Goal: Task Accomplishment & Management: Complete application form

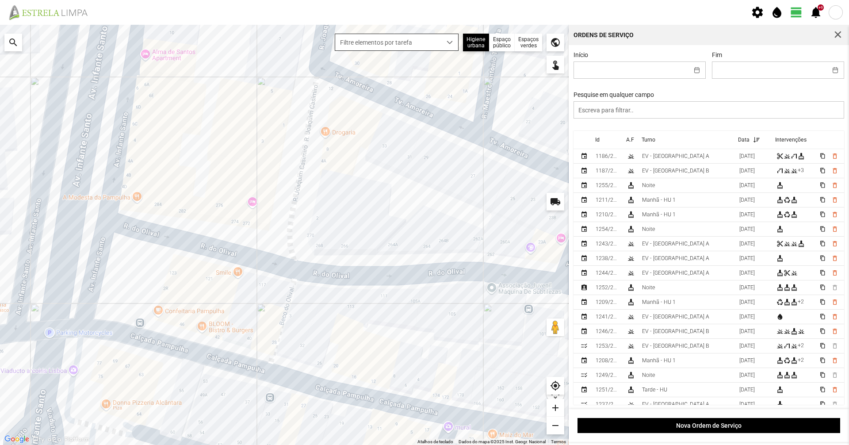
click at [449, 42] on span "dropdown trigger" at bounding box center [450, 42] width 6 height 6
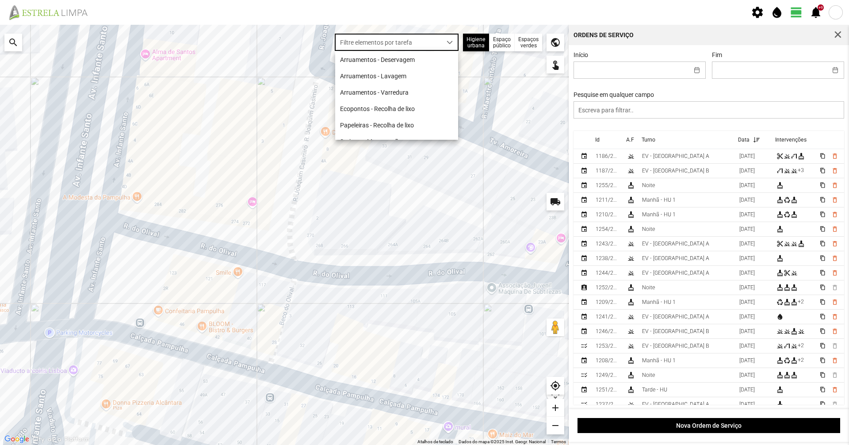
scroll to position [5, 39]
click at [392, 59] on li "Arruamentos - Deservagem" at bounding box center [396, 59] width 123 height 16
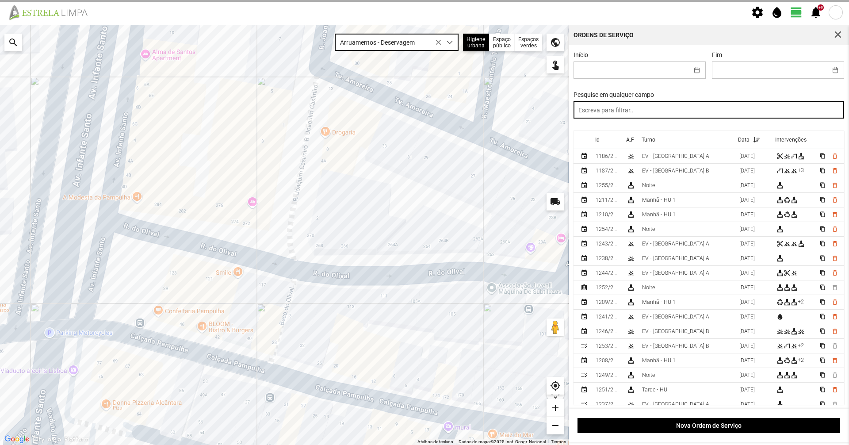
click at [594, 117] on input "text" at bounding box center [709, 109] width 271 height 17
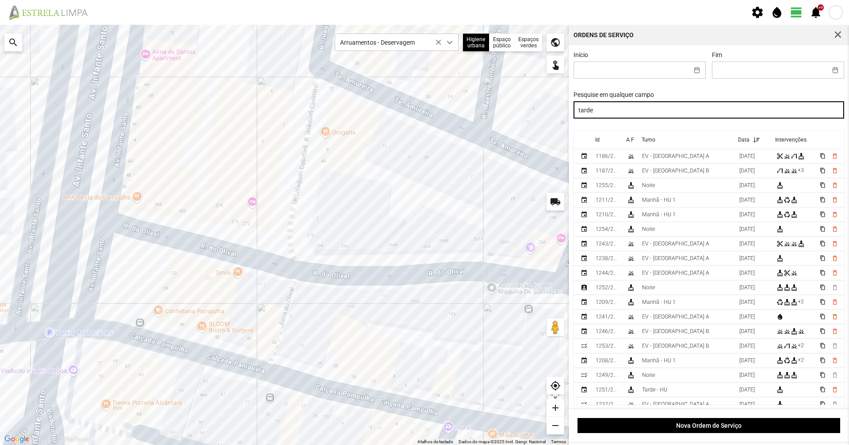
type input "tarde"
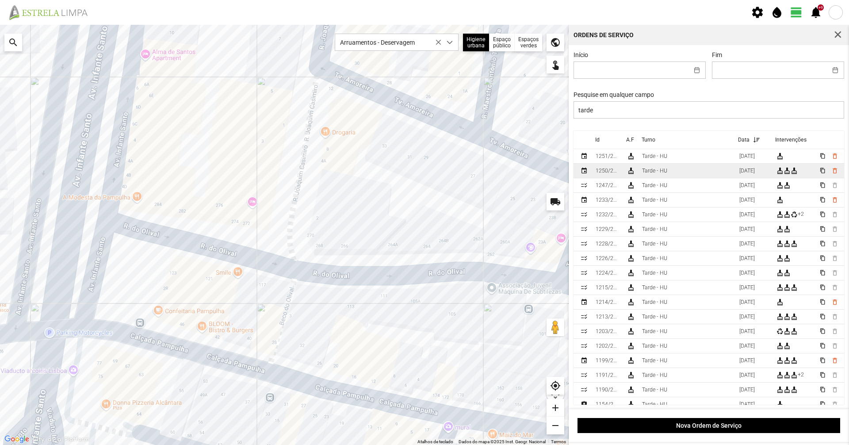
click at [652, 172] on div "Tarde - HU" at bounding box center [654, 171] width 25 height 6
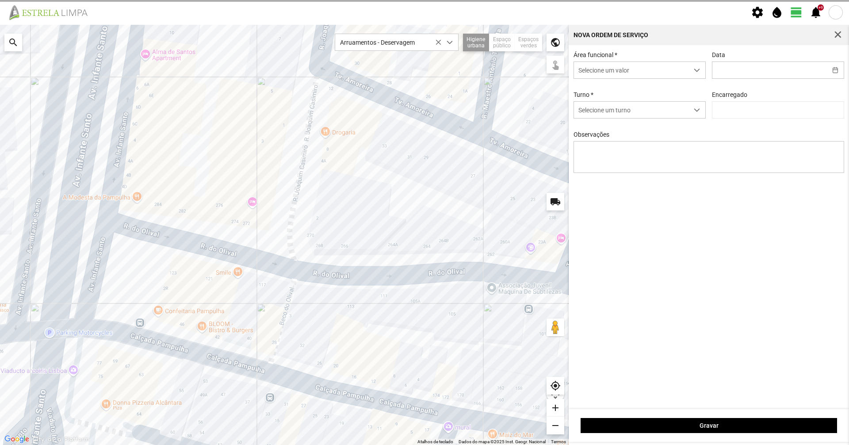
type input "[DATE]"
type input "[PERSON_NAME]"
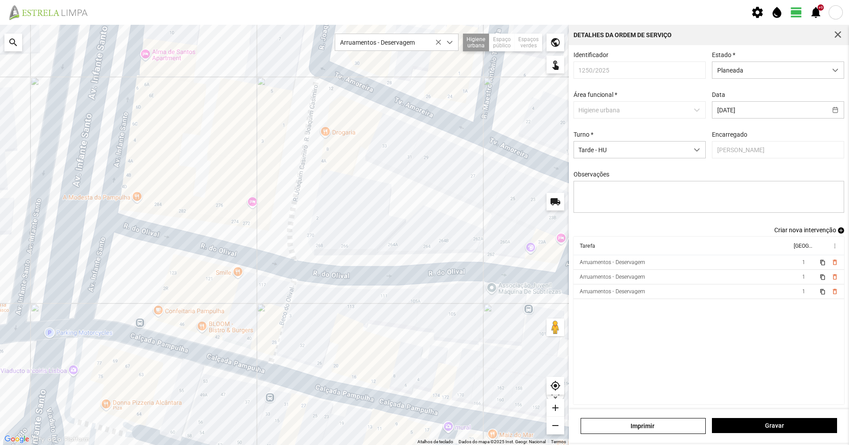
drag, startPoint x: 482, startPoint y: 269, endPoint x: 378, endPoint y: 284, distance: 104.9
click at [381, 284] on div at bounding box center [284, 235] width 569 height 420
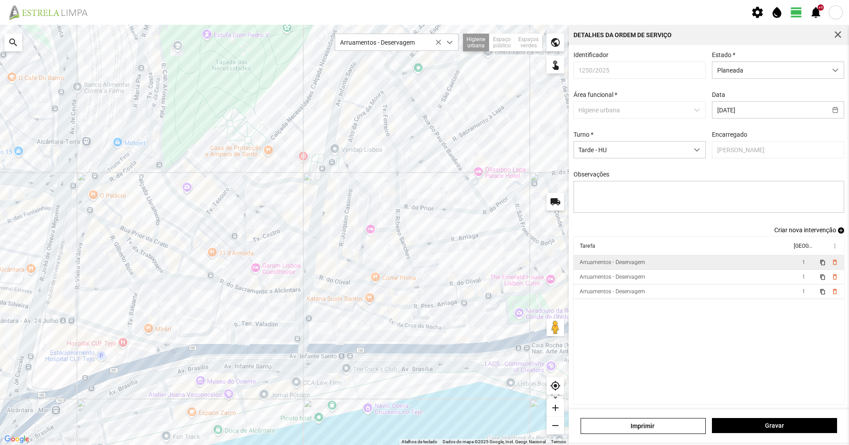
click at [599, 265] on div "Arruamentos - Deservagem" at bounding box center [612, 262] width 65 height 6
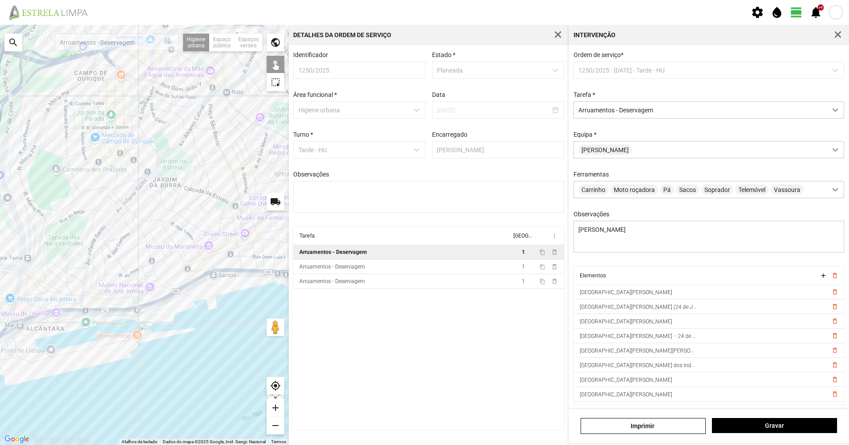
drag, startPoint x: 237, startPoint y: 225, endPoint x: 129, endPoint y: 305, distance: 134.1
click at [129, 305] on div at bounding box center [144, 235] width 289 height 420
click at [353, 267] on div "Arruamentos - Deservagem" at bounding box center [331, 267] width 65 height 6
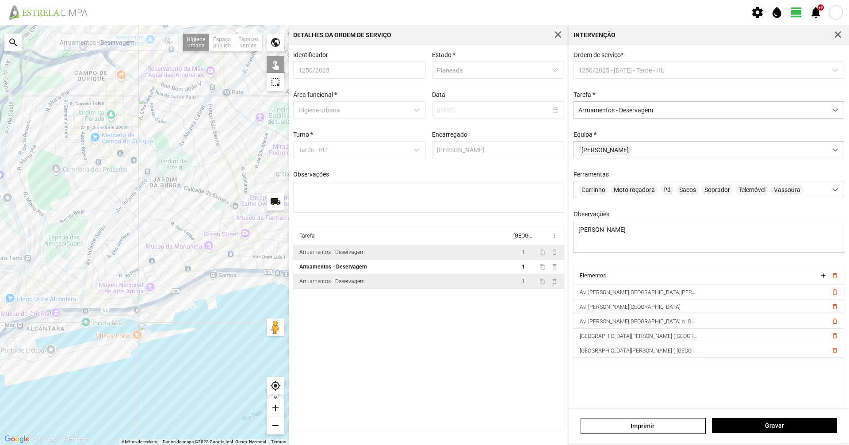
click at [354, 284] on div "Arruamentos - Deservagem" at bounding box center [331, 281] width 65 height 6
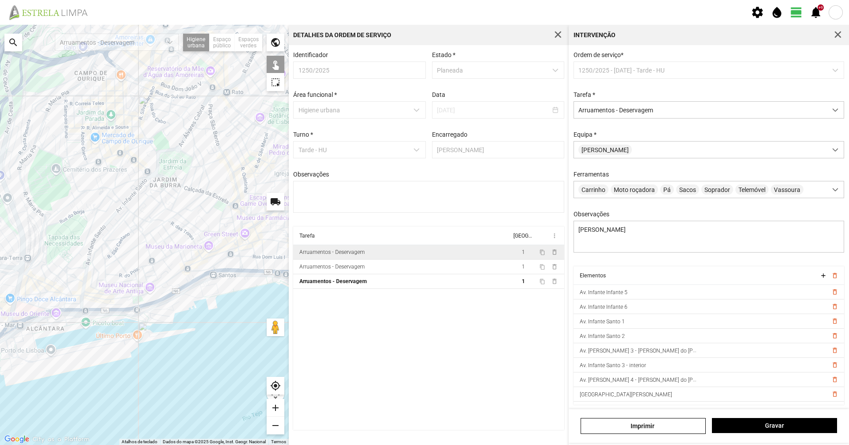
click at [348, 255] on div "Arruamentos - Deservagem" at bounding box center [331, 252] width 65 height 6
type textarea "[PERSON_NAME]"
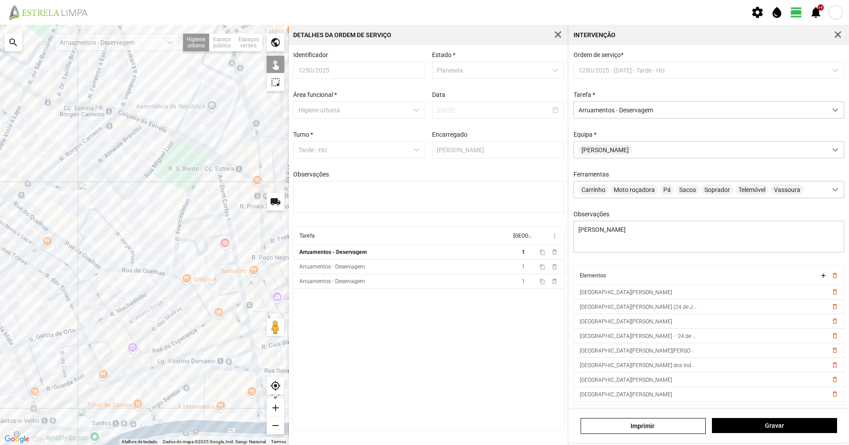
click at [174, 133] on div at bounding box center [144, 235] width 289 height 420
click at [173, 134] on div at bounding box center [144, 235] width 289 height 420
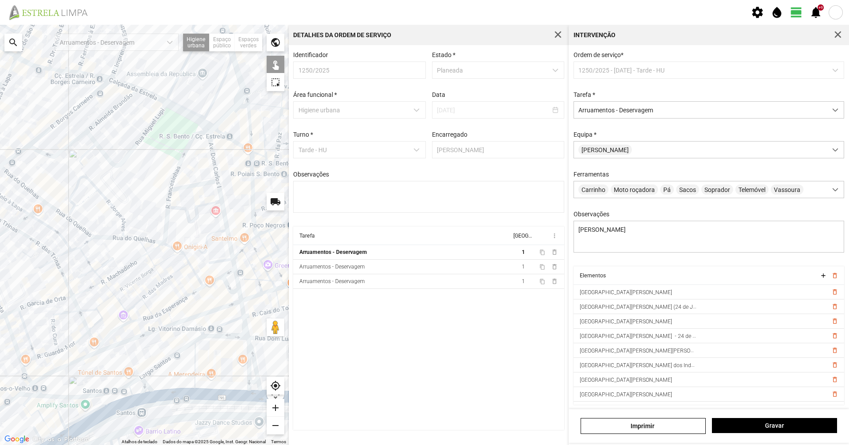
drag, startPoint x: 160, startPoint y: 188, endPoint x: 155, endPoint y: 175, distance: 14.4
click at [155, 175] on div at bounding box center [144, 235] width 289 height 420
click at [253, 383] on div at bounding box center [144, 235] width 289 height 420
click at [249, 381] on div at bounding box center [144, 235] width 289 height 420
click at [247, 382] on div at bounding box center [144, 235] width 289 height 420
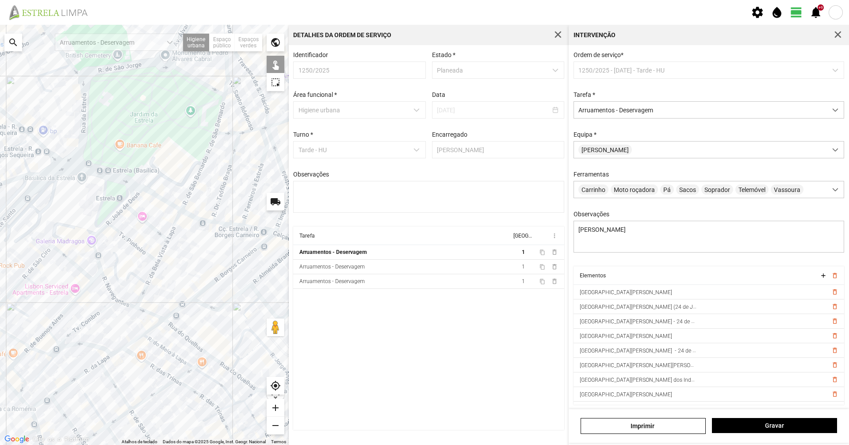
click at [65, 166] on div at bounding box center [144, 235] width 289 height 420
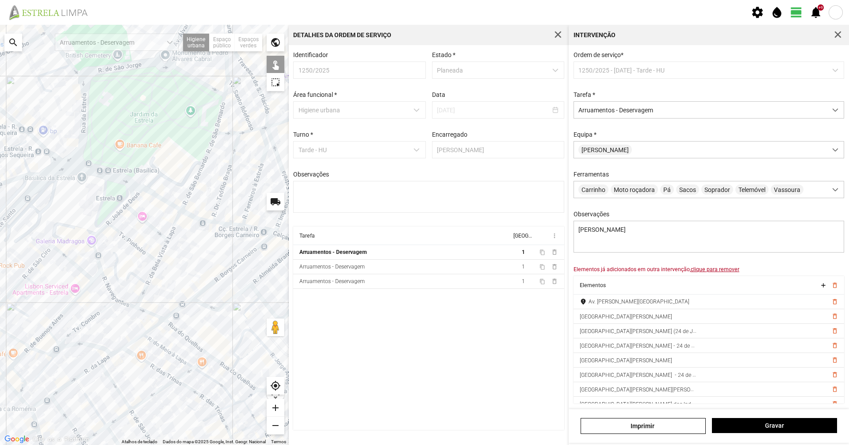
click at [716, 272] on u "clique para remover" at bounding box center [715, 269] width 49 height 6
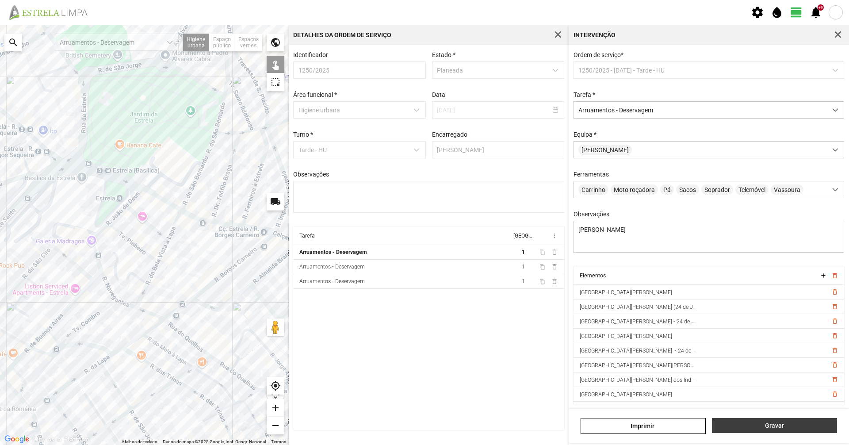
click at [773, 430] on button "Gravar" at bounding box center [774, 425] width 125 height 15
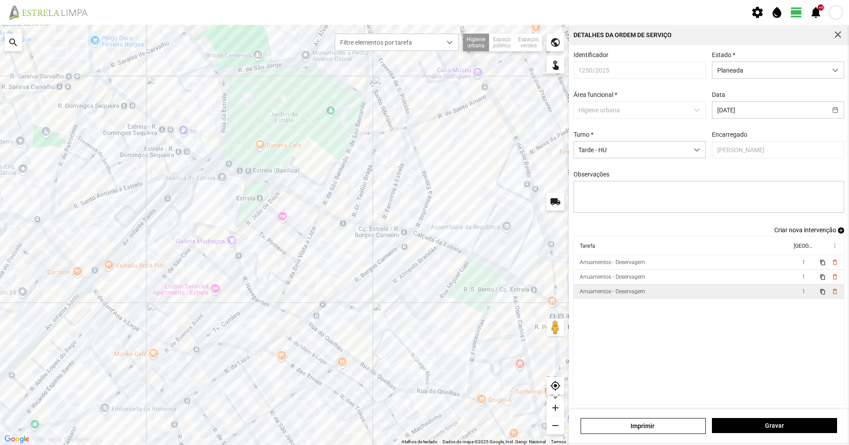
click at [598, 289] on td "Arruamentos - Deservagem" at bounding box center [683, 291] width 218 height 15
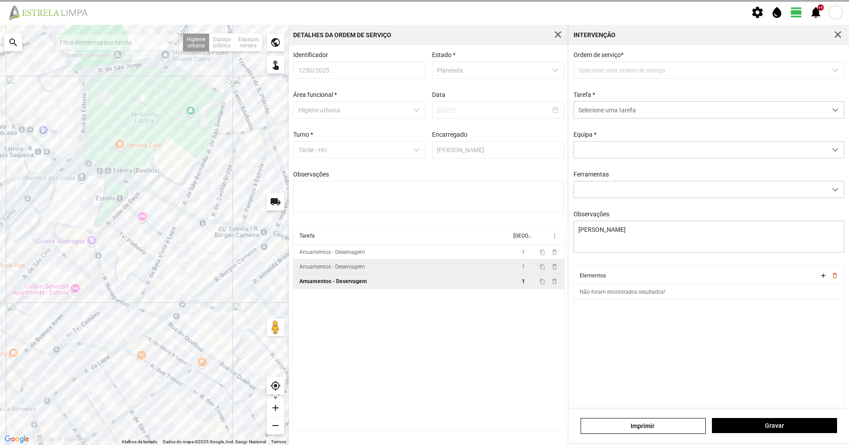
click at [455, 269] on td "Arruamentos - Deservagem" at bounding box center [402, 267] width 218 height 15
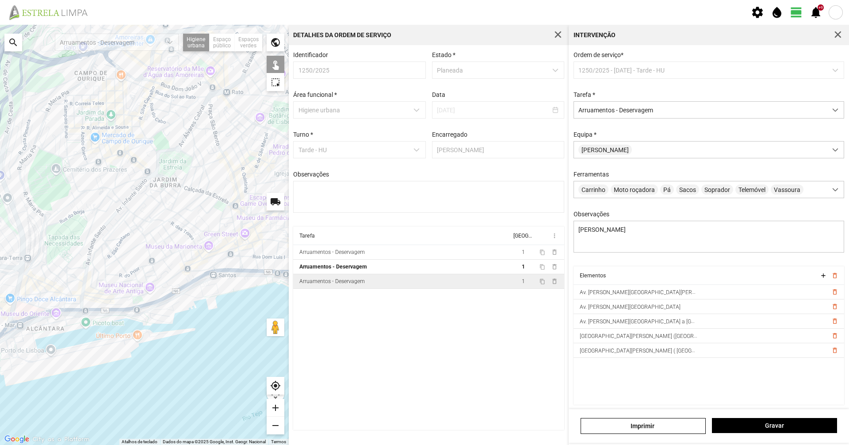
drag, startPoint x: 98, startPoint y: 242, endPoint x: 99, endPoint y: 276, distance: 35.0
click at [99, 276] on div at bounding box center [144, 235] width 289 height 420
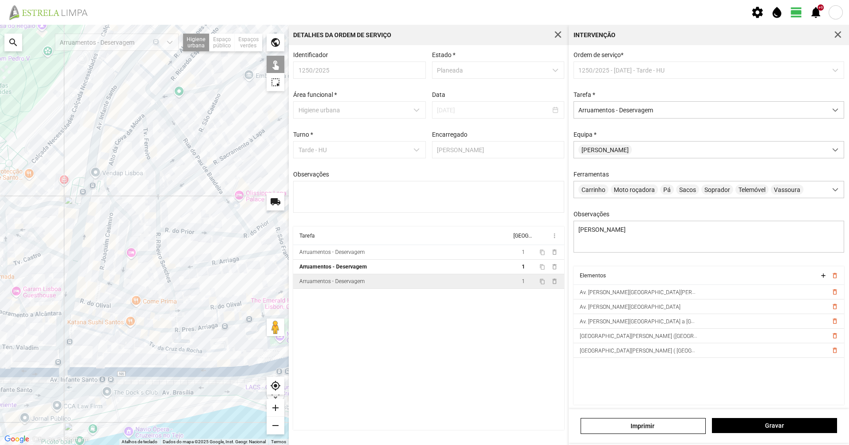
click at [76, 281] on div at bounding box center [144, 235] width 289 height 420
click at [71, 280] on div at bounding box center [144, 235] width 289 height 420
click at [71, 282] on div at bounding box center [144, 235] width 289 height 420
click at [76, 282] on div at bounding box center [144, 235] width 289 height 420
click at [322, 289] on td "Arruamentos - Deservagem" at bounding box center [402, 281] width 218 height 15
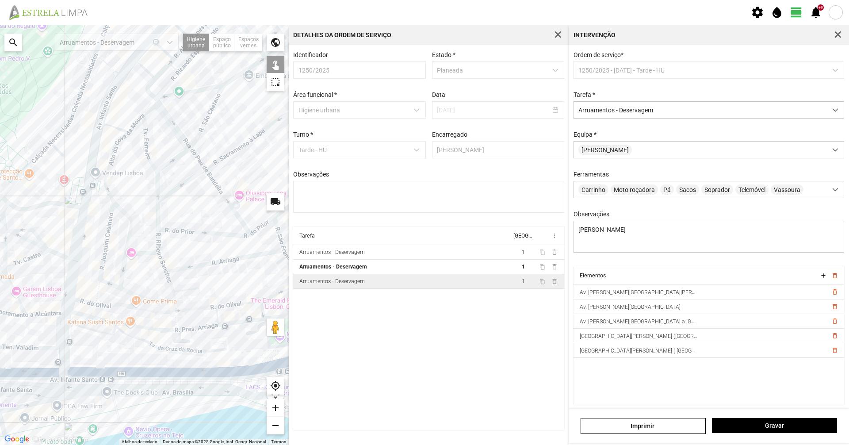
type textarea "[PERSON_NAME]"
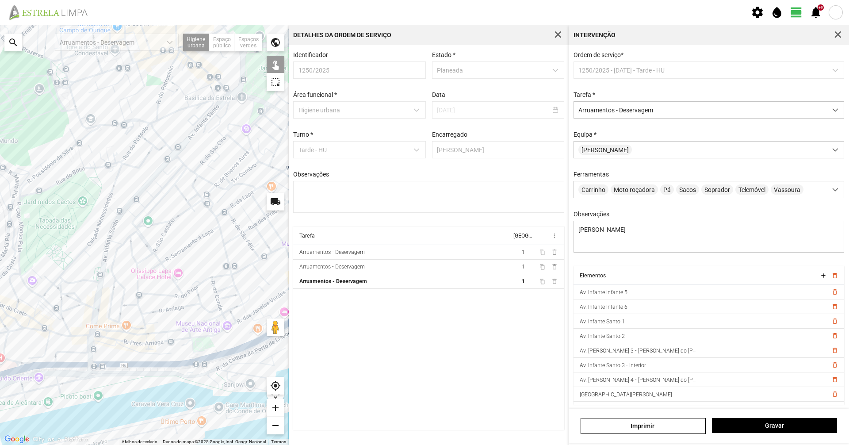
drag, startPoint x: 219, startPoint y: 132, endPoint x: 200, endPoint y: 144, distance: 22.2
click at [200, 144] on div at bounding box center [144, 235] width 289 height 420
click at [736, 422] on span "Gravar" at bounding box center [775, 425] width 116 height 7
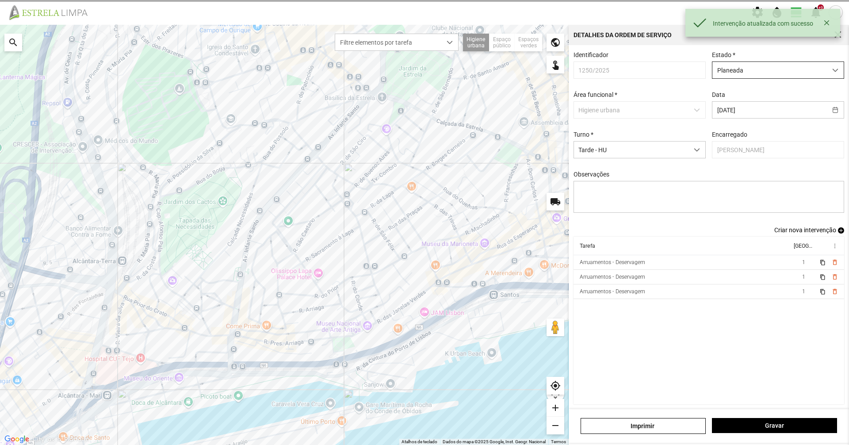
click at [720, 73] on span "Planeada" at bounding box center [770, 70] width 115 height 16
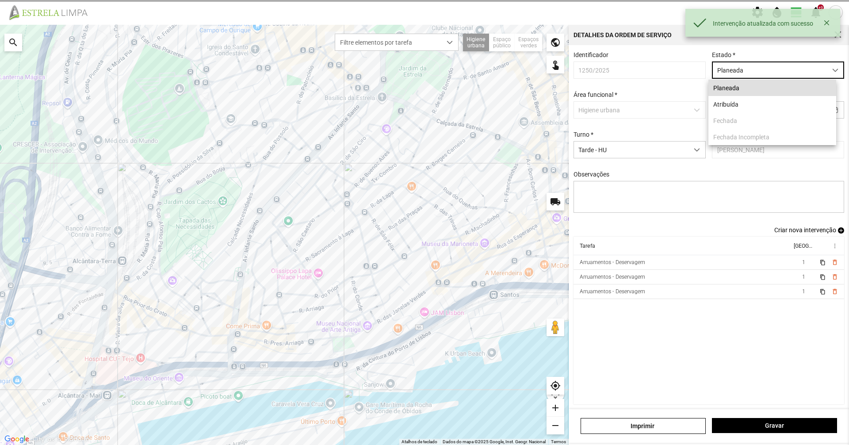
scroll to position [5, 39]
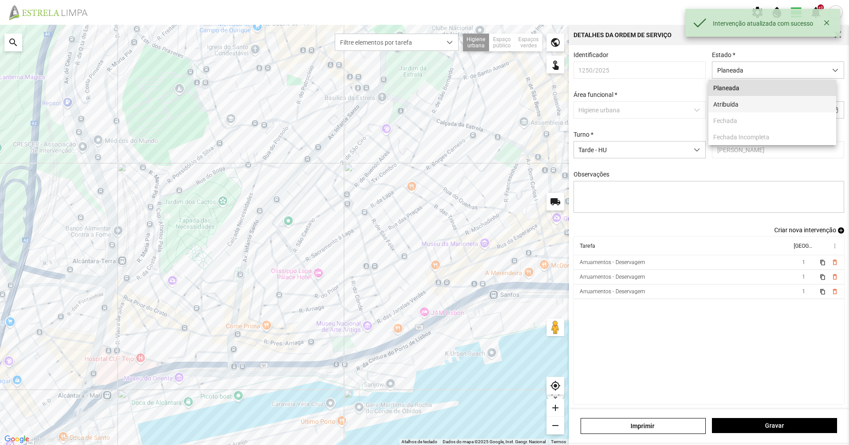
click at [719, 110] on li "Atribuída" at bounding box center [773, 104] width 128 height 16
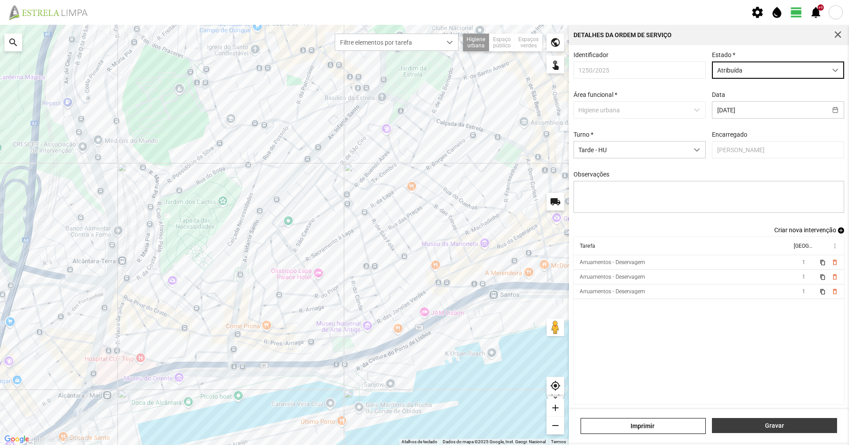
click at [732, 424] on span "Gravar" at bounding box center [775, 425] width 116 height 7
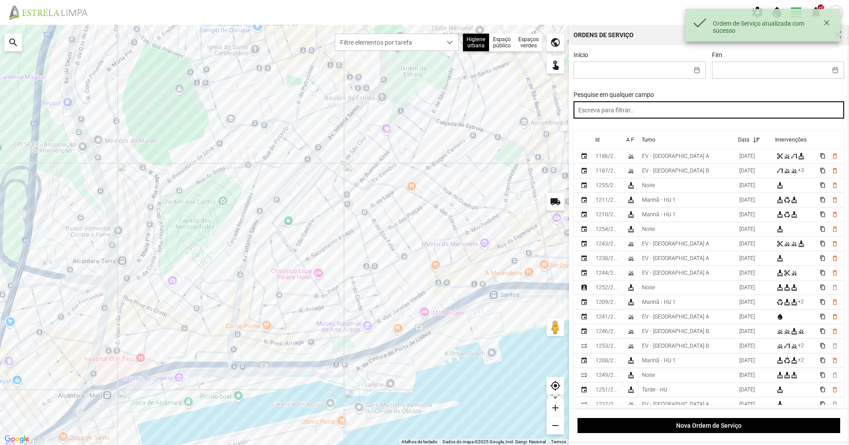
click at [643, 114] on input "text" at bounding box center [709, 109] width 271 height 17
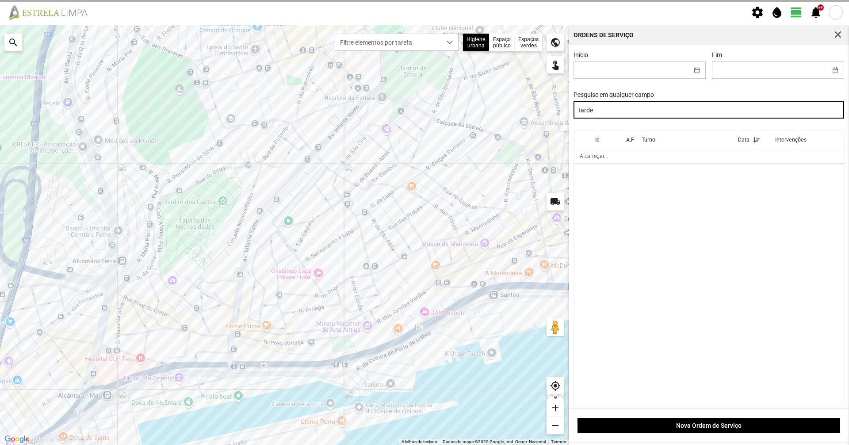
type input "tarde"
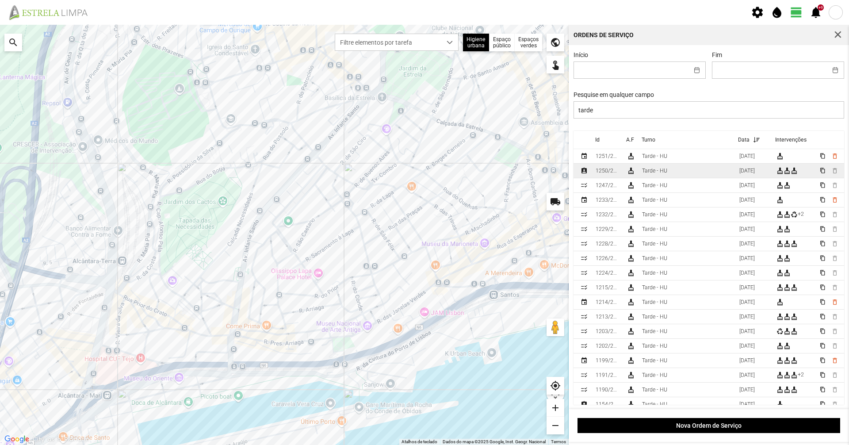
click at [613, 173] on div "1250/2025" at bounding box center [608, 171] width 24 height 6
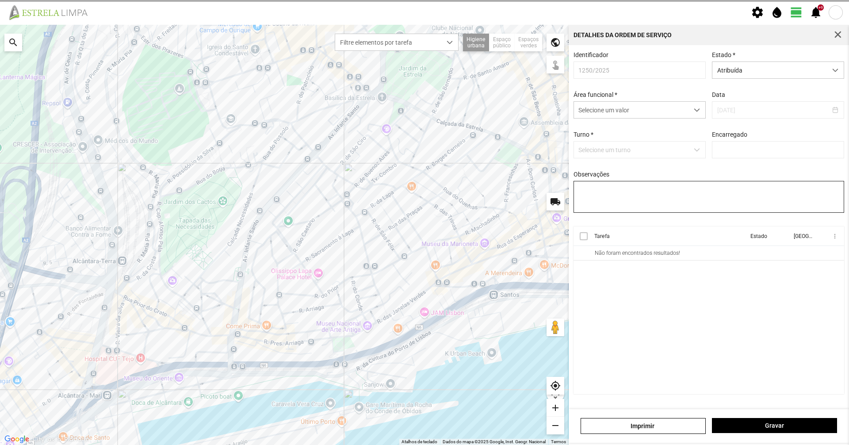
type input "[PERSON_NAME]"
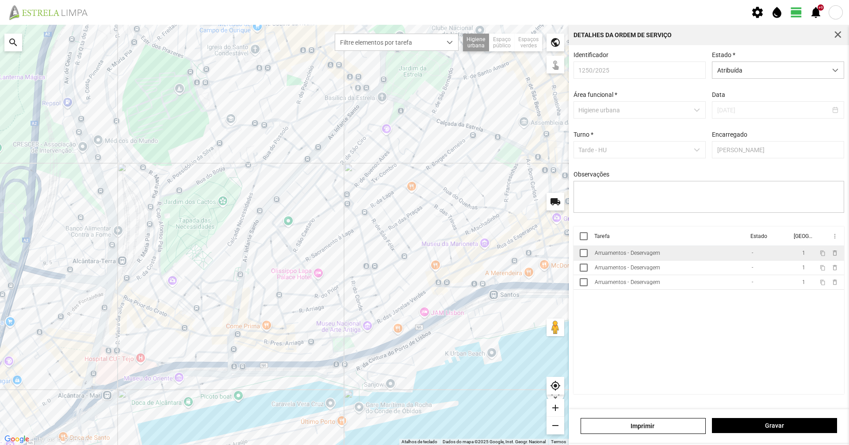
click at [622, 261] on td "Arruamentos - Deservagem" at bounding box center [669, 253] width 157 height 15
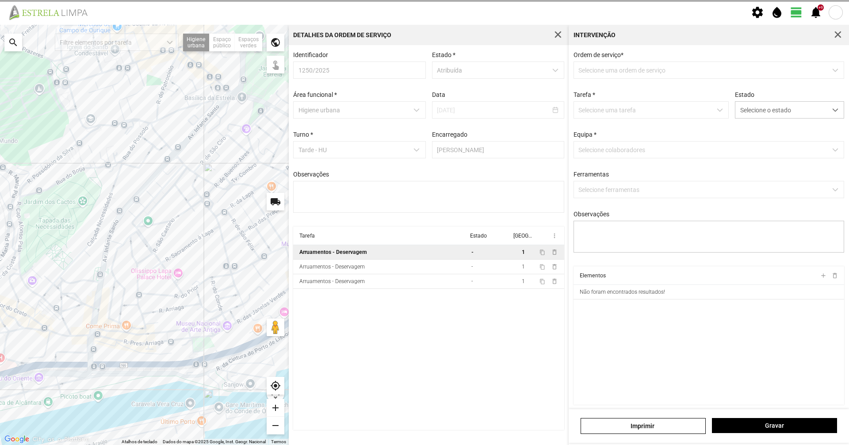
type textarea "[PERSON_NAME]"
click at [772, 112] on span "Selecione o estado" at bounding box center [782, 110] width 92 height 16
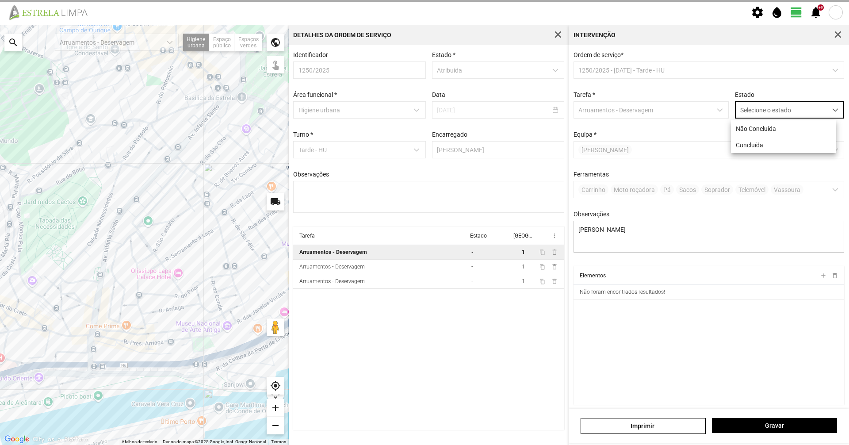
scroll to position [5, 39]
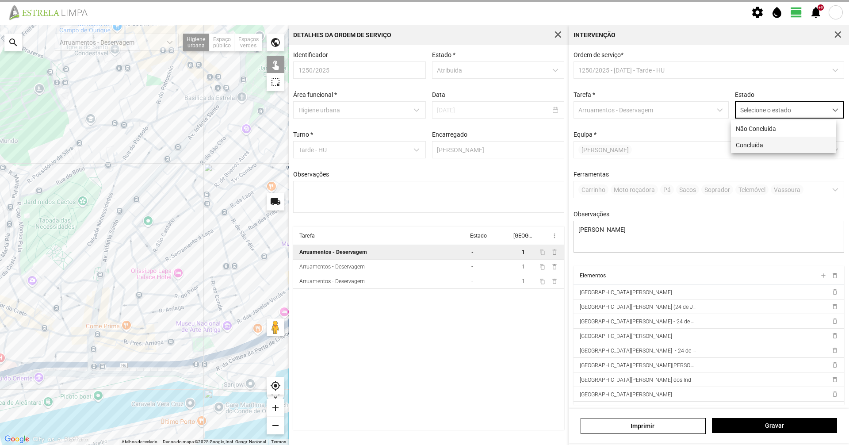
click at [759, 144] on li "Concluída" at bounding box center [783, 145] width 105 height 16
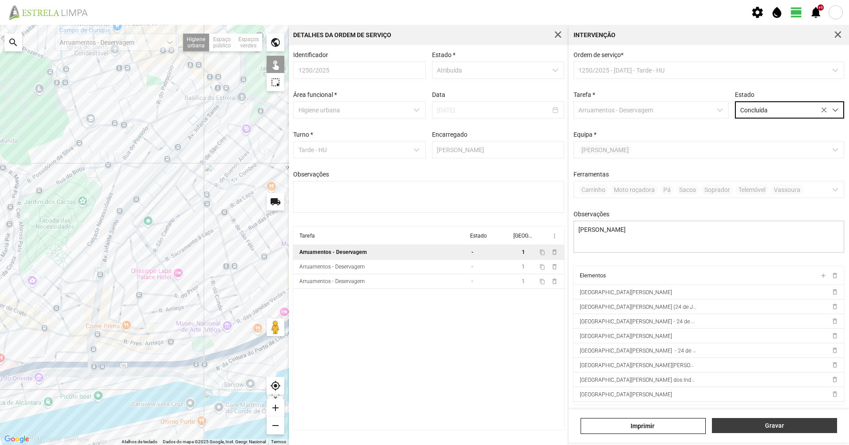
click at [781, 430] on button "Gravar" at bounding box center [774, 425] width 125 height 15
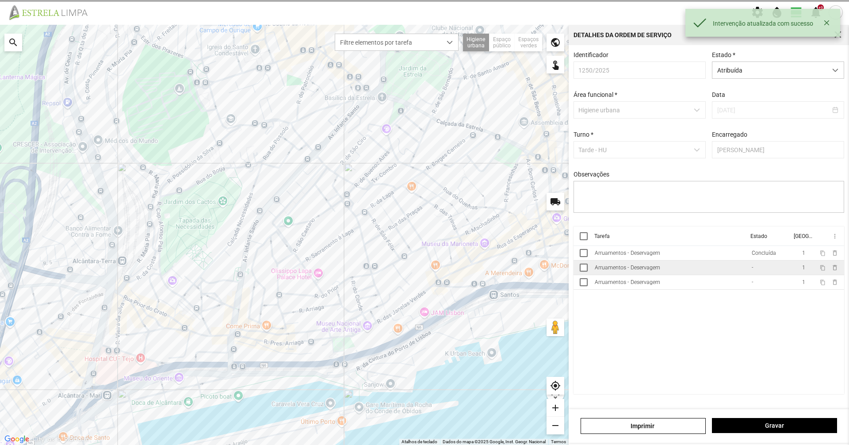
click at [690, 266] on td "Arruamentos - Deservagem" at bounding box center [669, 268] width 157 height 15
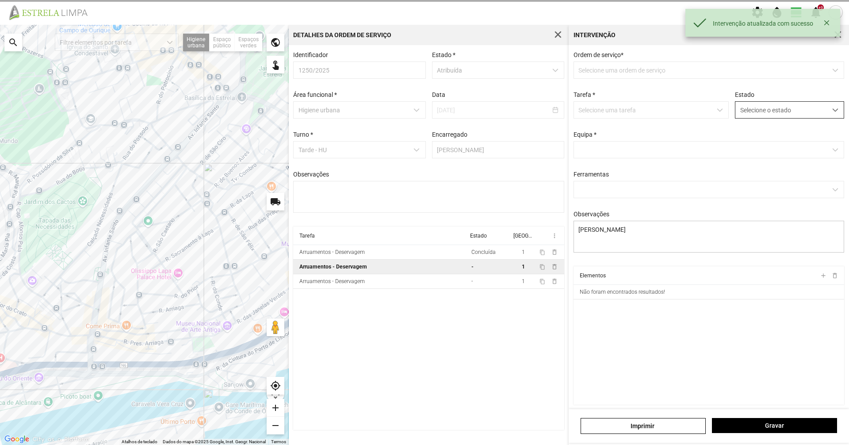
click at [756, 118] on span "Selecione o estado" at bounding box center [782, 110] width 92 height 16
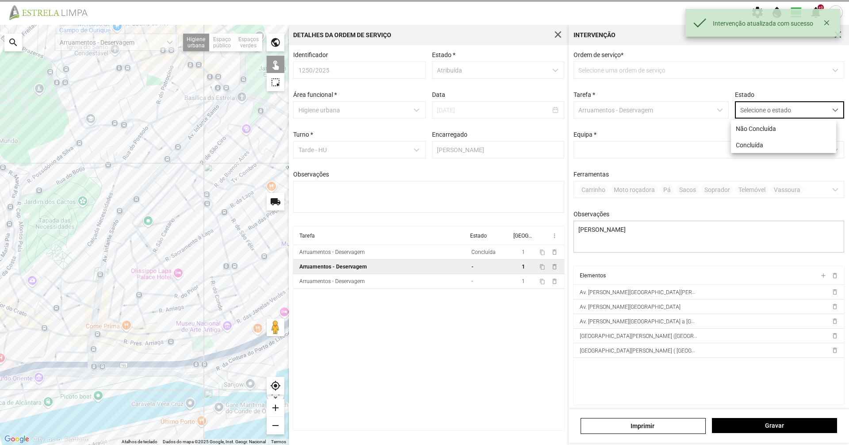
scroll to position [5, 39]
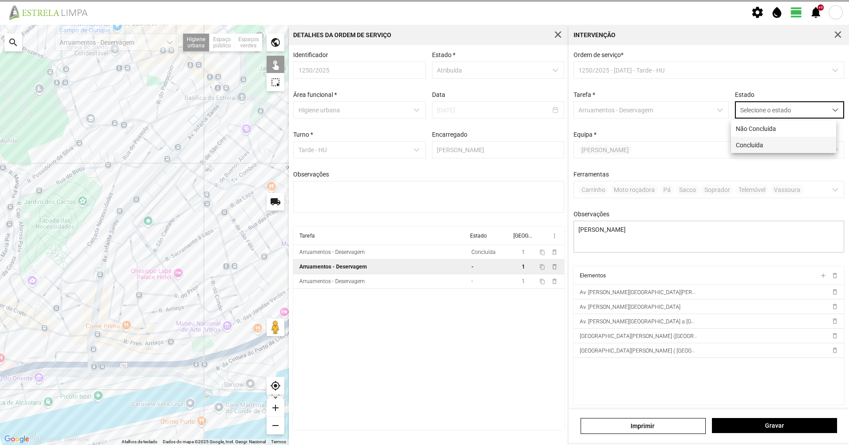
click at [752, 142] on li "Concluída" at bounding box center [783, 145] width 105 height 16
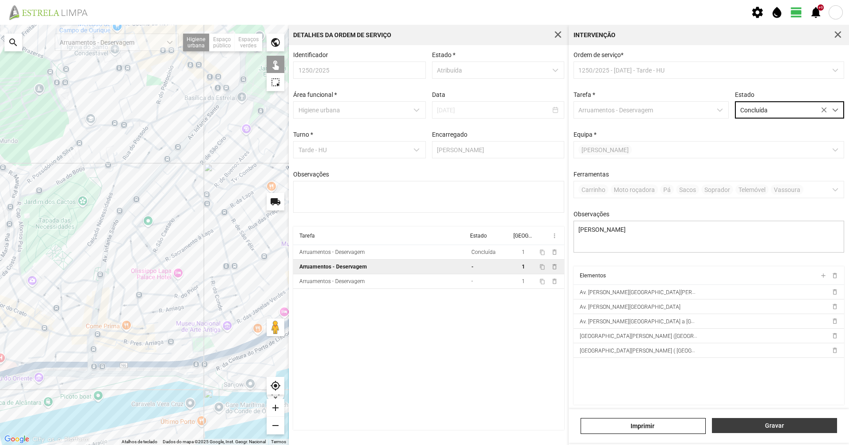
click at [793, 429] on span "Gravar" at bounding box center [775, 425] width 116 height 7
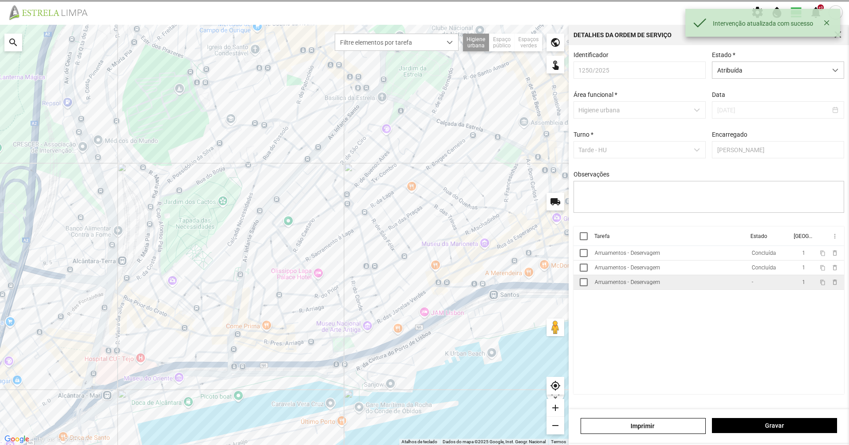
click at [694, 285] on td "Arruamentos - Deservagem" at bounding box center [669, 282] width 157 height 15
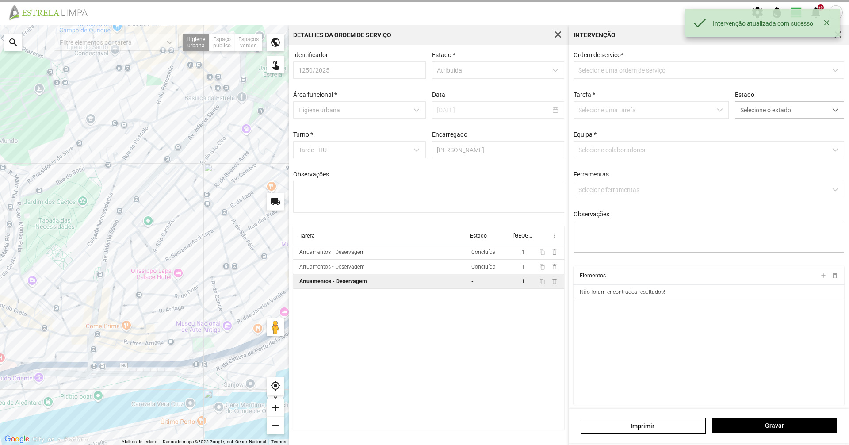
type textarea "[PERSON_NAME]"
click at [762, 121] on div "Ordem de serviço * Selecione uma ordem de serviço Tarefa * Selecione uma tarefa…" at bounding box center [709, 158] width 277 height 215
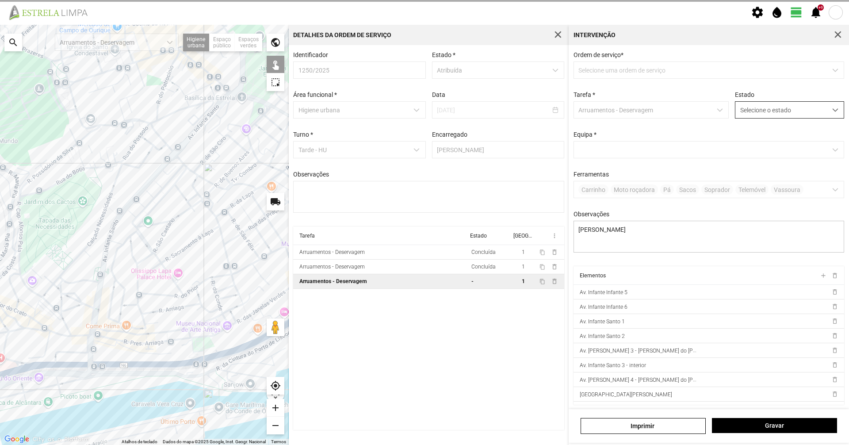
click at [762, 117] on span "Selecione o estado" at bounding box center [782, 110] width 92 height 16
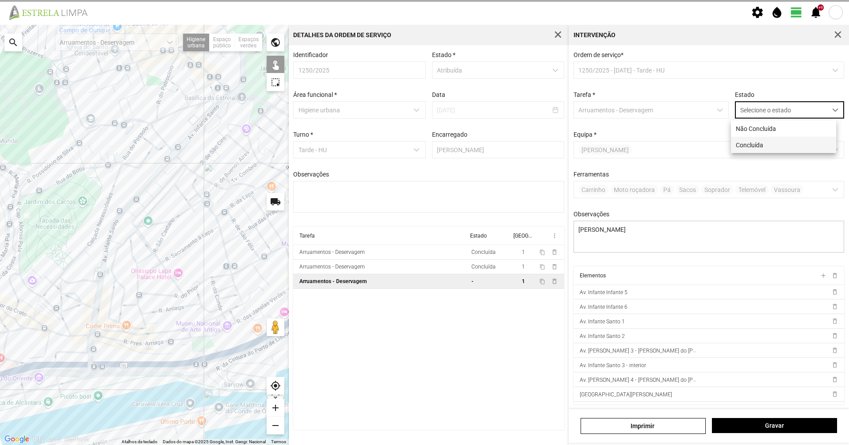
click at [751, 149] on li "Concluída" at bounding box center [783, 145] width 105 height 16
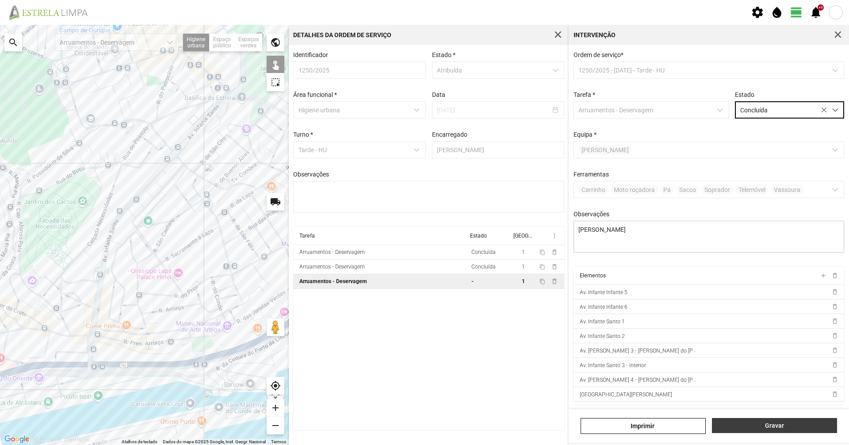
click at [782, 428] on span "Gravar" at bounding box center [775, 425] width 116 height 7
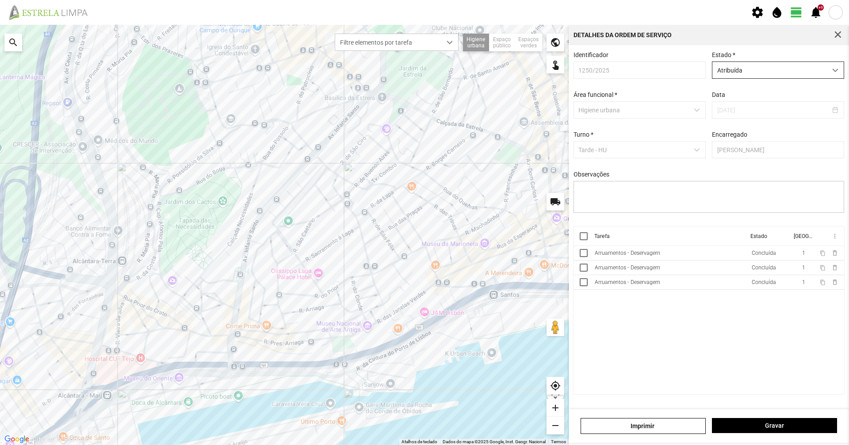
click at [730, 73] on span "Atribuída" at bounding box center [770, 70] width 115 height 16
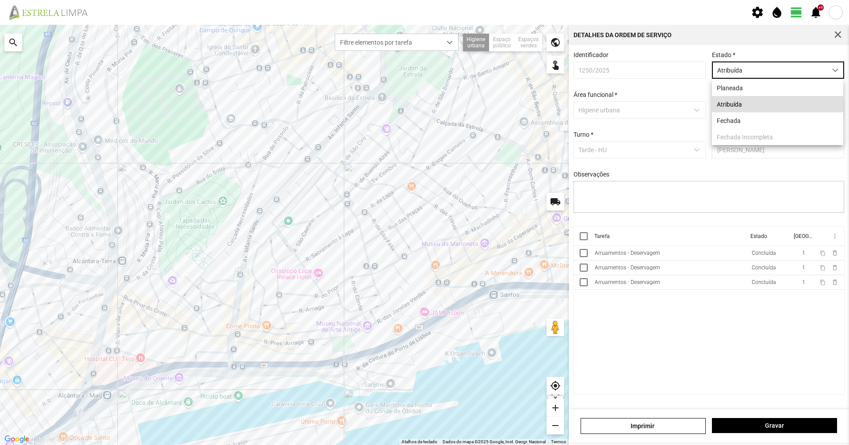
scroll to position [5, 39]
click at [721, 115] on li "Fechada" at bounding box center [777, 120] width 131 height 16
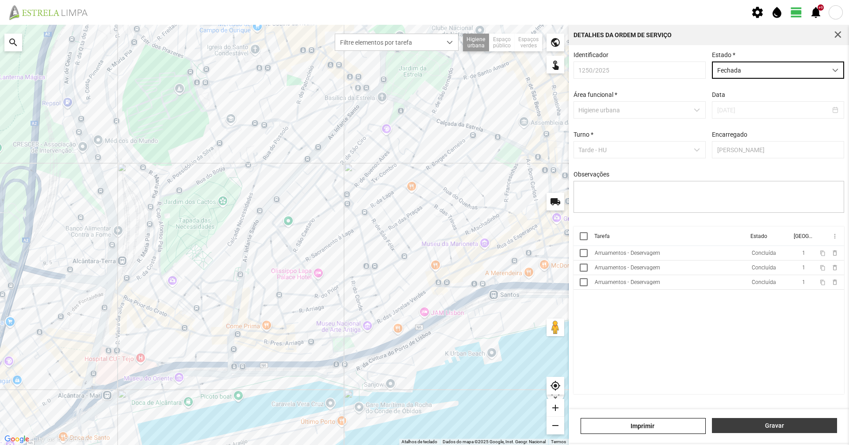
click at [742, 423] on span "Gravar" at bounding box center [775, 425] width 116 height 7
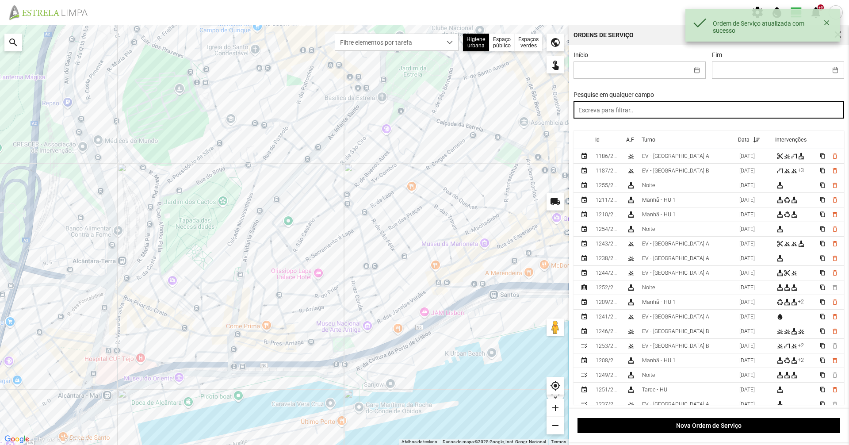
click at [610, 115] on input "text" at bounding box center [709, 109] width 271 height 17
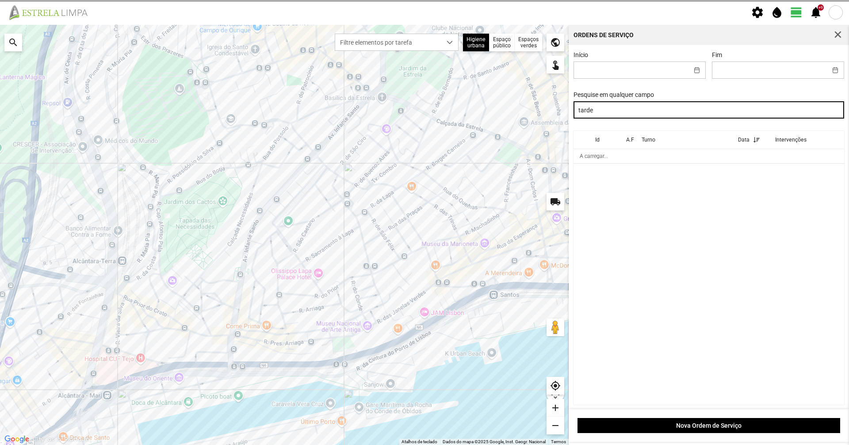
type input "tarde"
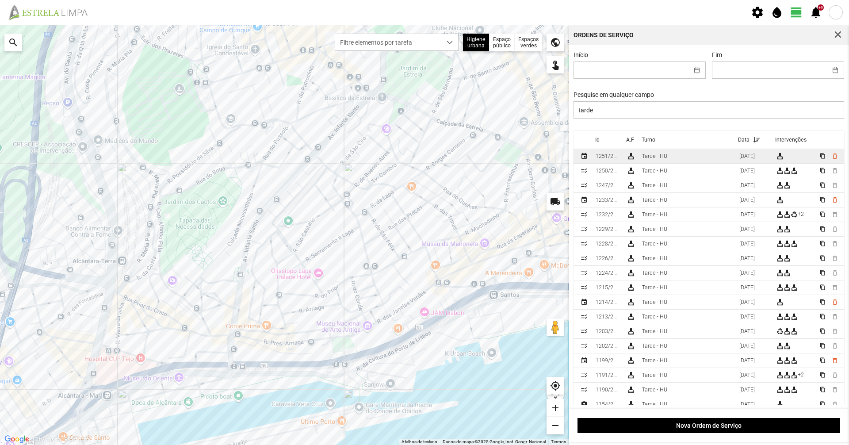
click at [671, 161] on td "Tarde - HU" at bounding box center [687, 156] width 97 height 15
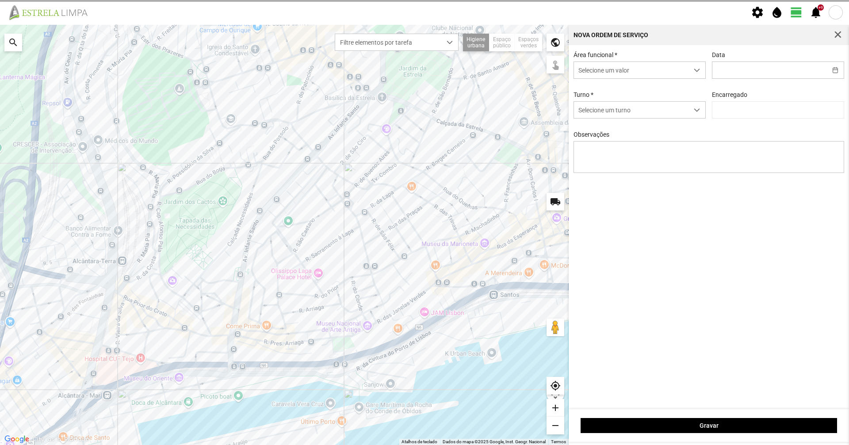
type input "[DATE]"
type input "[PERSON_NAME]"
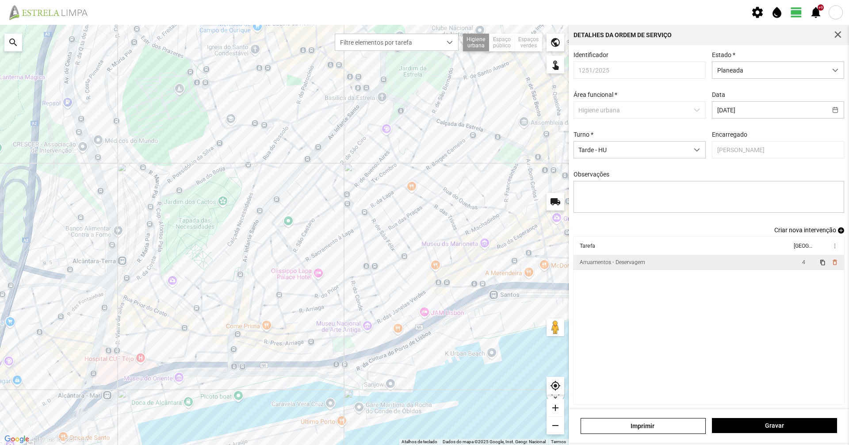
click at [634, 261] on td "Arruamentos - Deservagem" at bounding box center [683, 262] width 218 height 15
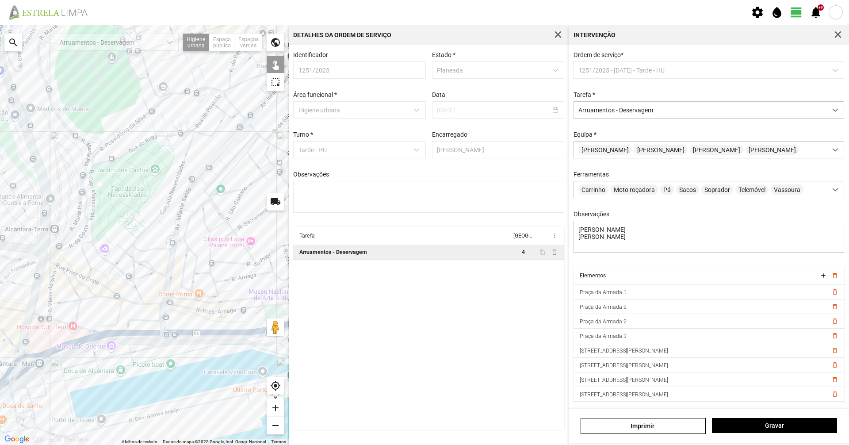
drag, startPoint x: 191, startPoint y: 231, endPoint x: 246, endPoint y: 216, distance: 57.4
click at [263, 199] on div at bounding box center [144, 235] width 289 height 420
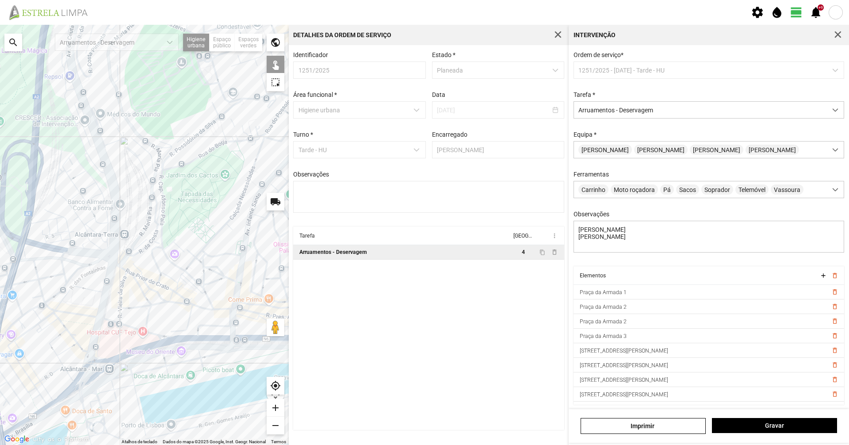
drag, startPoint x: 109, startPoint y: 305, endPoint x: 175, endPoint y: 314, distance: 66.9
click at [175, 314] on div at bounding box center [144, 235] width 289 height 420
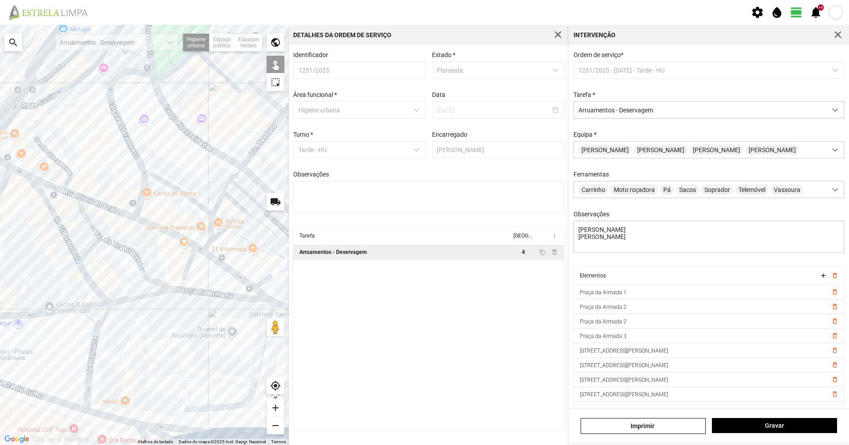
drag, startPoint x: 132, startPoint y: 323, endPoint x: 180, endPoint y: 316, distance: 48.7
click at [180, 316] on div at bounding box center [144, 235] width 289 height 420
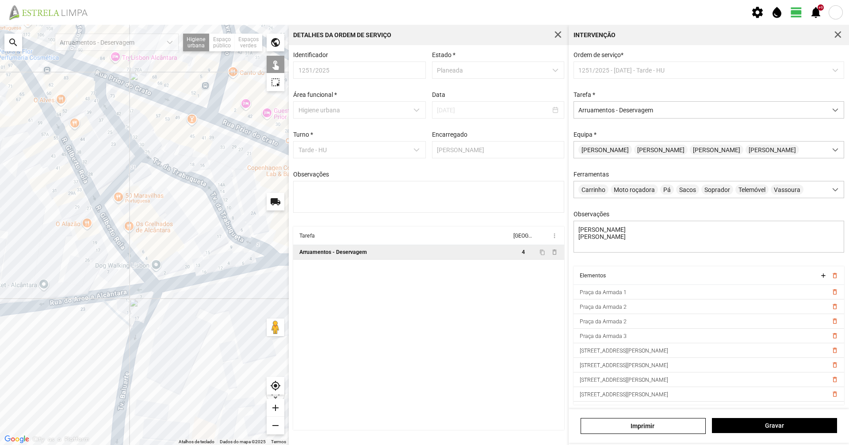
click at [101, 295] on div at bounding box center [144, 235] width 289 height 420
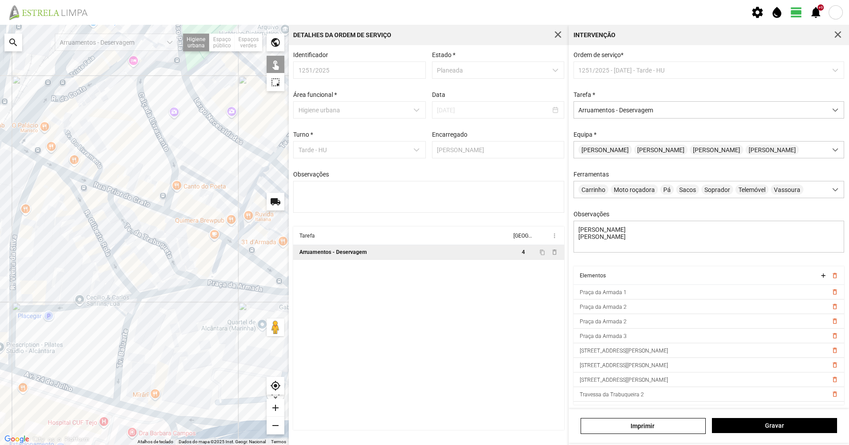
click at [128, 325] on div at bounding box center [144, 235] width 289 height 420
click at [119, 277] on div at bounding box center [144, 235] width 289 height 420
click at [103, 249] on div at bounding box center [144, 235] width 289 height 420
click at [110, 261] on div at bounding box center [144, 235] width 289 height 420
click at [123, 238] on div at bounding box center [144, 235] width 289 height 420
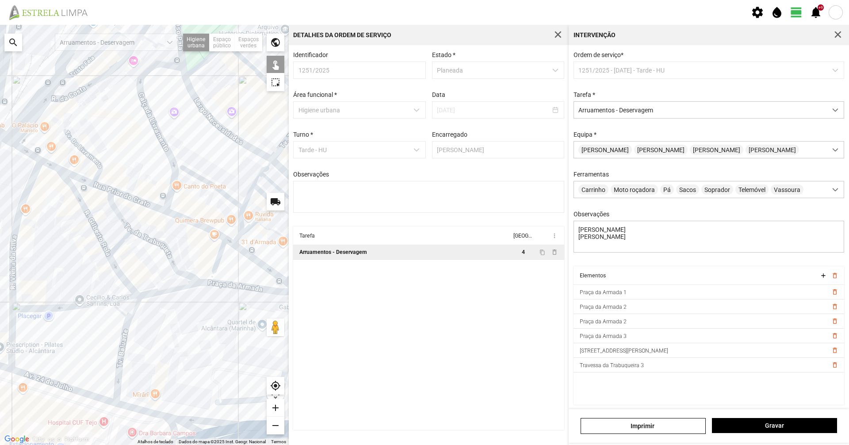
click at [138, 235] on div at bounding box center [144, 235] width 289 height 420
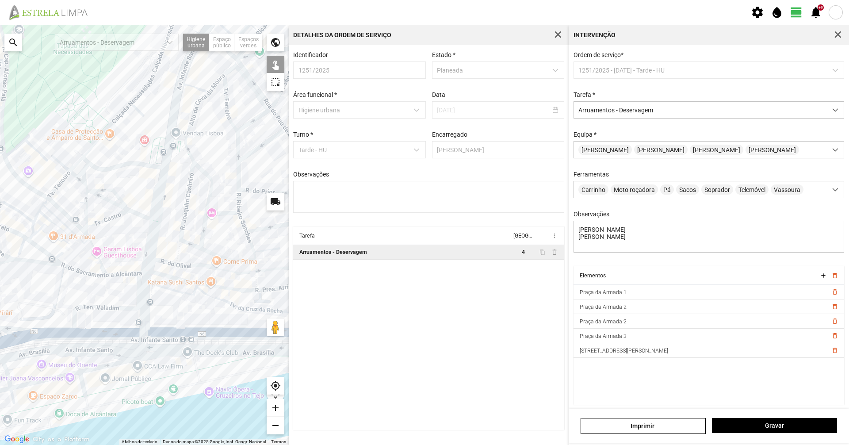
drag, startPoint x: 104, startPoint y: 302, endPoint x: 57, endPoint y: 290, distance: 48.1
click at [57, 290] on div at bounding box center [144, 235] width 289 height 420
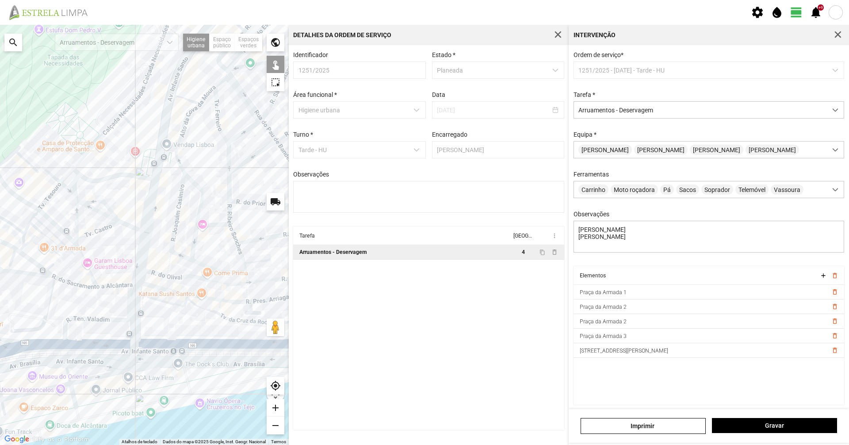
drag, startPoint x: 54, startPoint y: 296, endPoint x: 38, endPoint y: 316, distance: 25.5
click at [38, 316] on div at bounding box center [144, 235] width 289 height 420
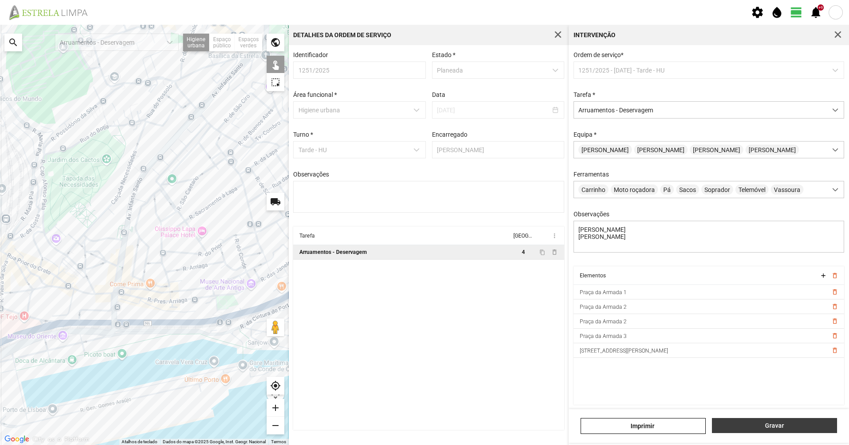
click at [766, 429] on button "Gravar" at bounding box center [774, 425] width 125 height 15
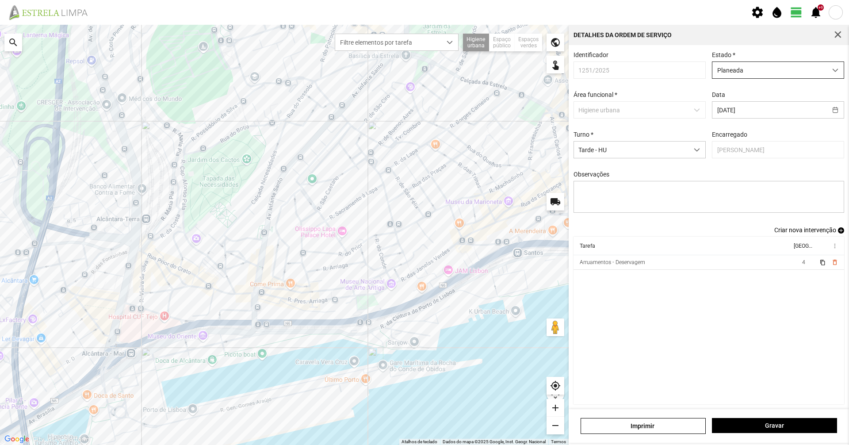
click at [748, 77] on span "Planeada" at bounding box center [770, 70] width 115 height 16
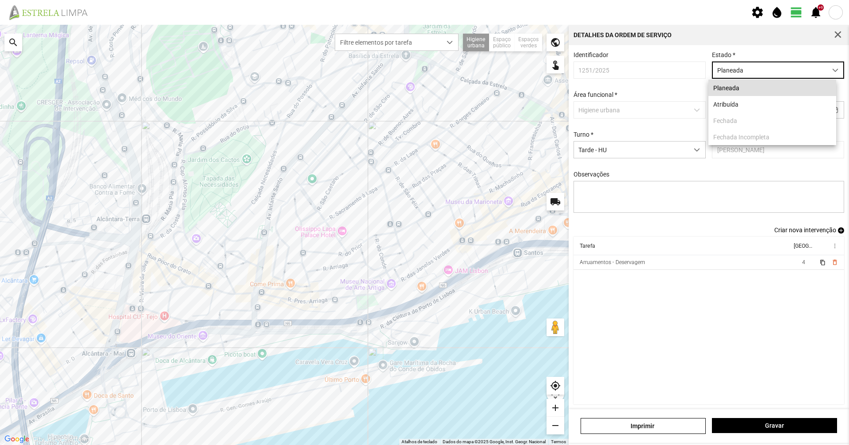
scroll to position [5, 39]
click at [735, 105] on li "Atribuída" at bounding box center [773, 104] width 128 height 16
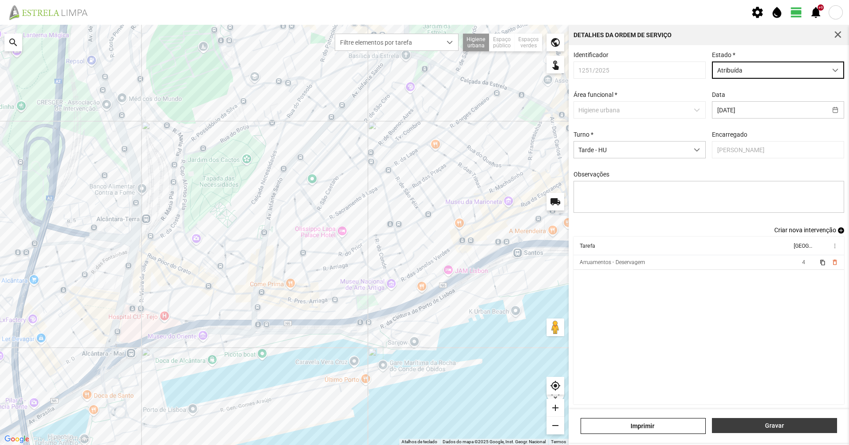
click at [752, 426] on span "Gravar" at bounding box center [775, 425] width 116 height 7
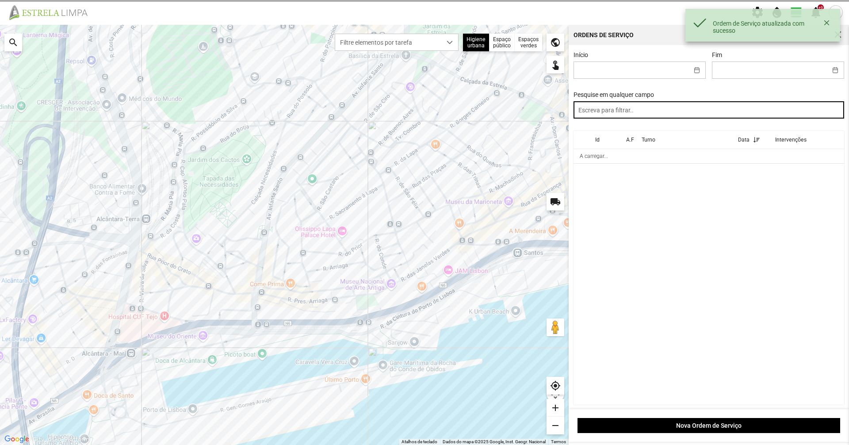
click at [642, 108] on input "text" at bounding box center [709, 109] width 271 height 17
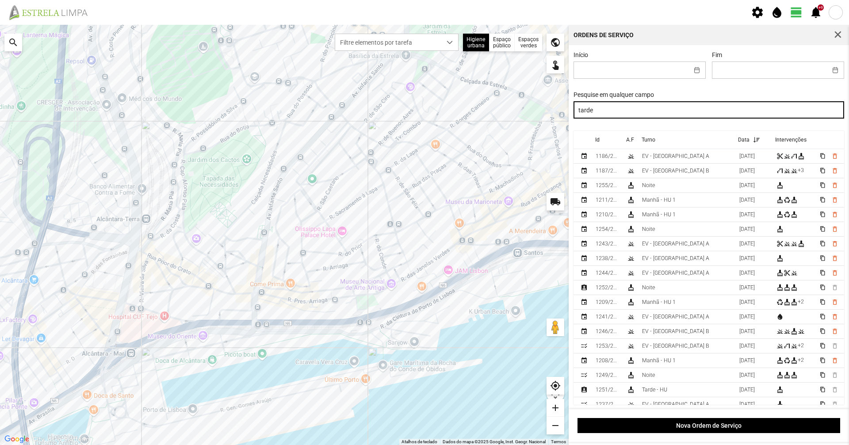
type input "tarde"
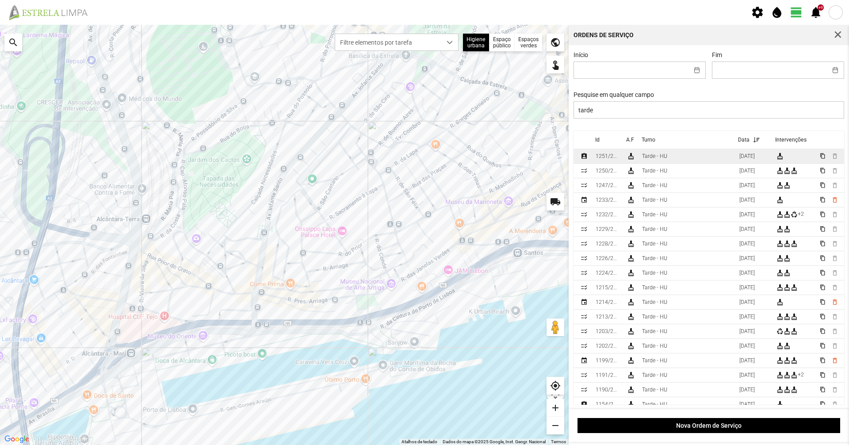
click at [606, 157] on div "1251/2025" at bounding box center [608, 156] width 24 height 6
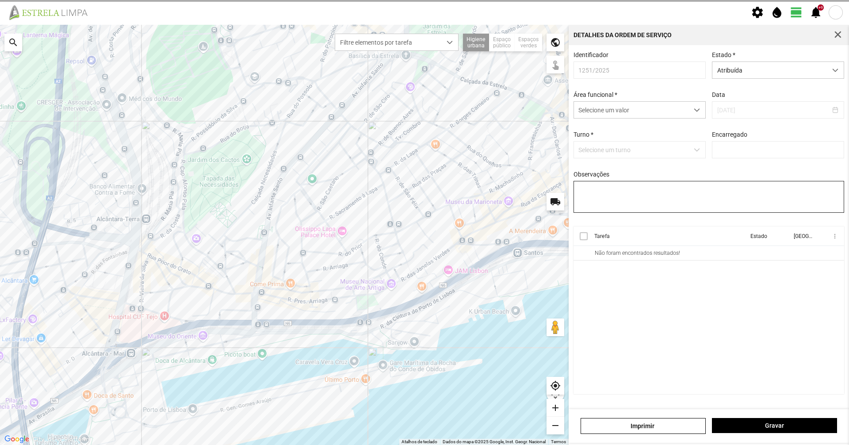
type input "[PERSON_NAME]"
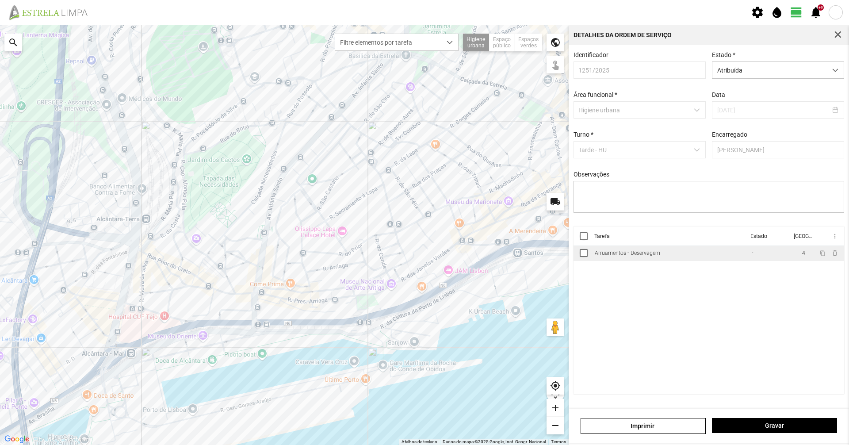
click at [621, 256] on div "Arruamentos - Deservagem" at bounding box center [627, 253] width 65 height 6
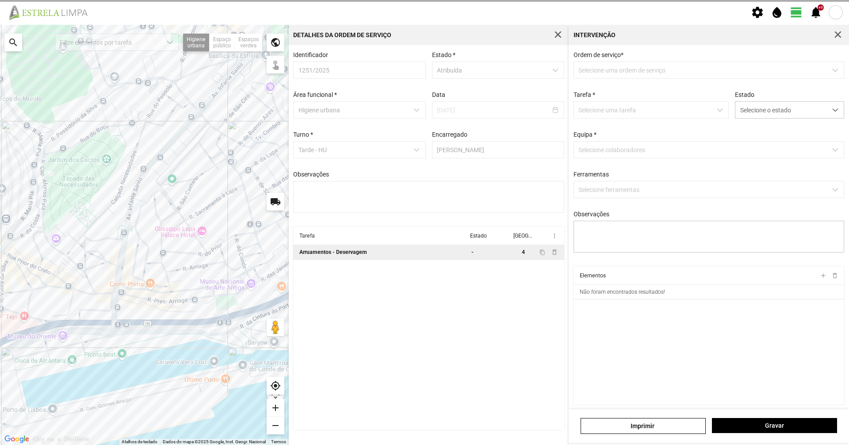
type textarea "[PERSON_NAME] [PERSON_NAME]"
click at [775, 108] on span "Selecione o estado" at bounding box center [782, 110] width 92 height 16
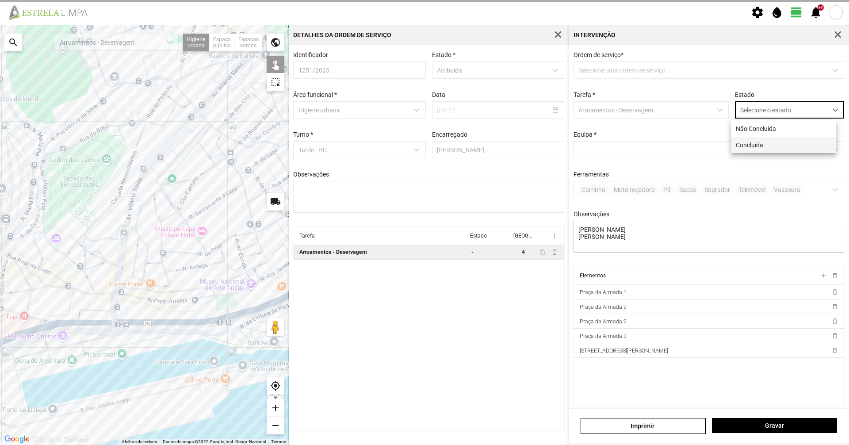
click at [766, 142] on li "Concluída" at bounding box center [783, 145] width 105 height 16
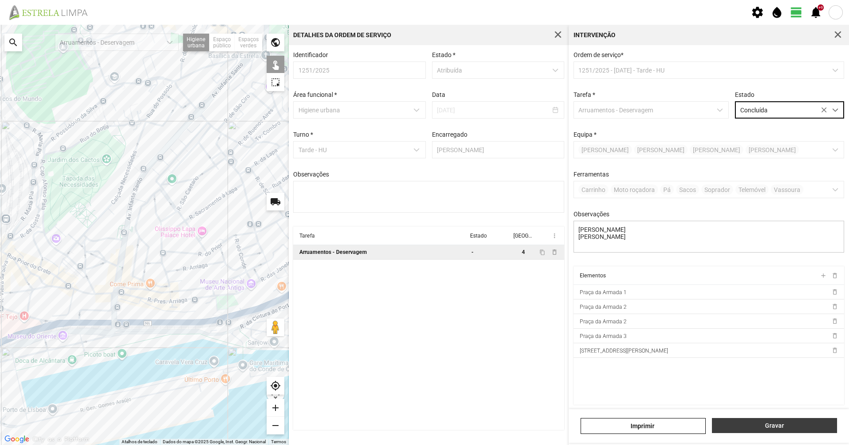
click at [770, 420] on button "Gravar" at bounding box center [774, 425] width 125 height 15
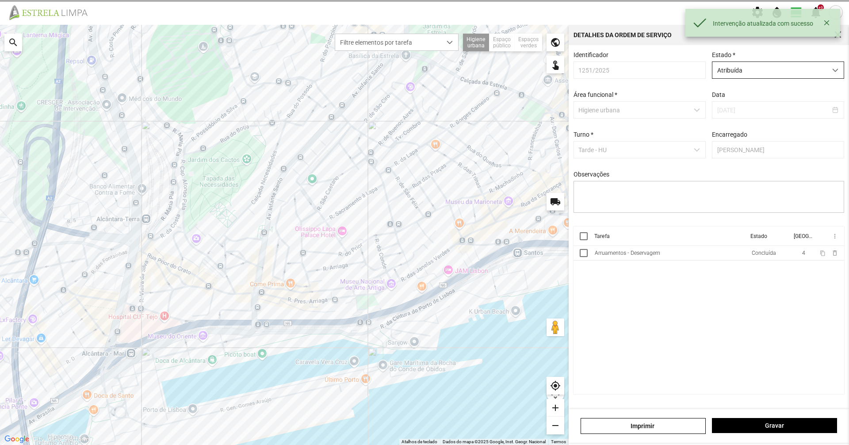
click at [771, 72] on span "Atribuída" at bounding box center [770, 70] width 115 height 16
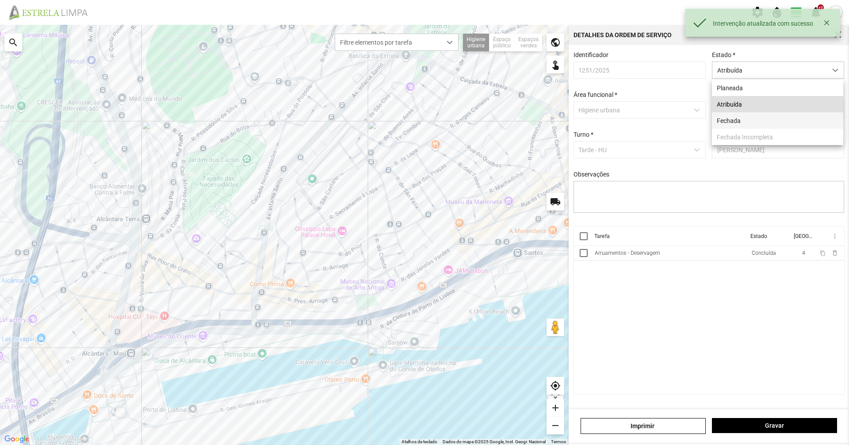
click at [744, 128] on li "Fechada" at bounding box center [777, 120] width 131 height 16
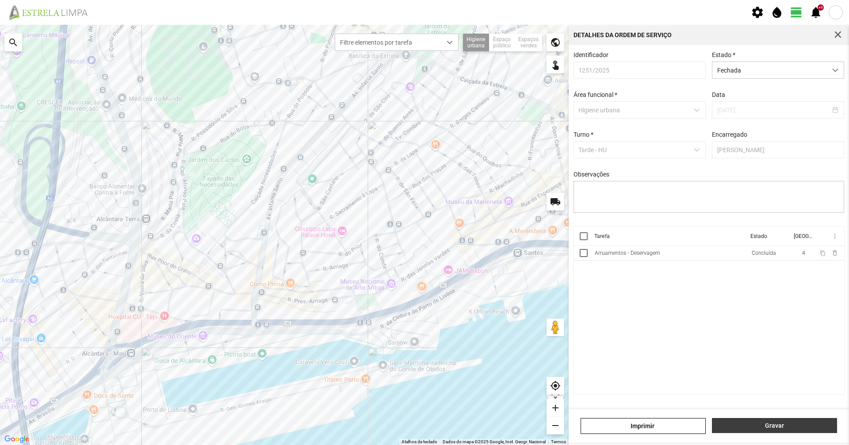
click at [767, 426] on span "Gravar" at bounding box center [775, 425] width 116 height 7
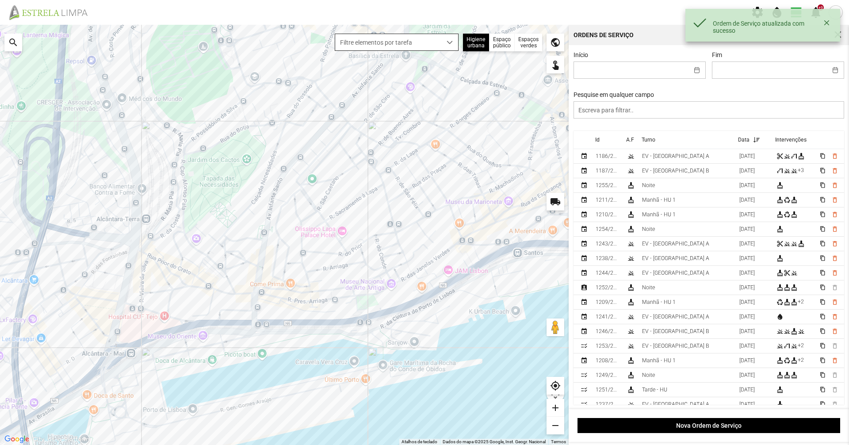
click at [437, 39] on span "Filtre elementos por tarefa" at bounding box center [388, 42] width 106 height 16
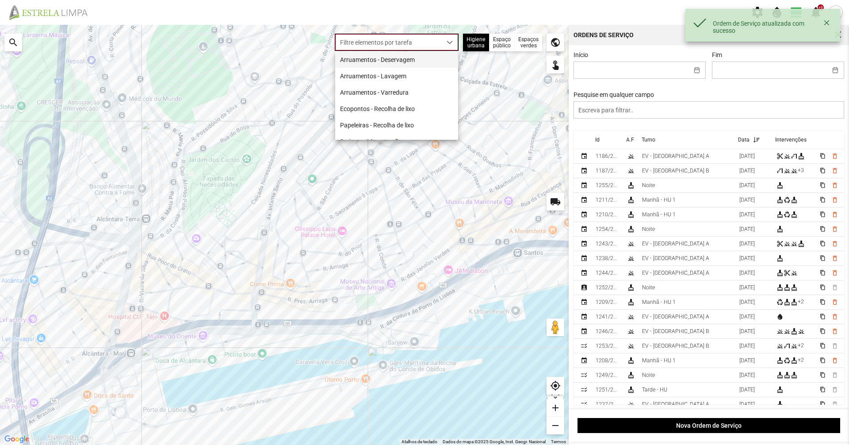
click at [426, 58] on li "Arruamentos - Deservagem" at bounding box center [396, 59] width 123 height 16
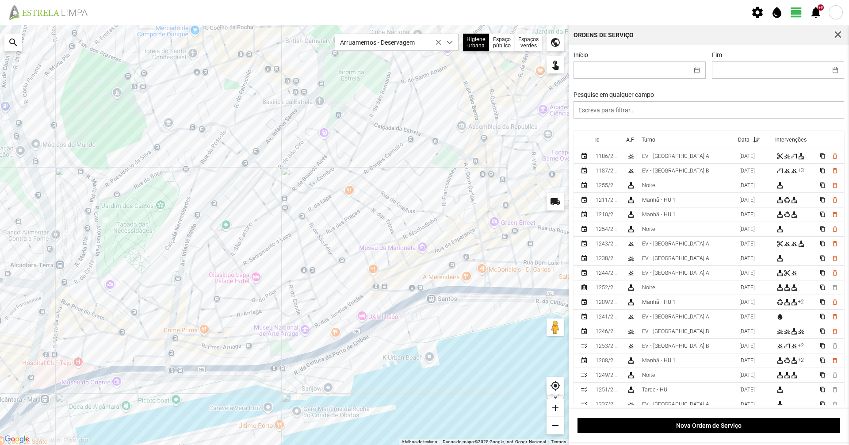
drag, startPoint x: 359, startPoint y: 195, endPoint x: 270, endPoint y: 242, distance: 101.3
click at [270, 242] on div at bounding box center [284, 235] width 569 height 420
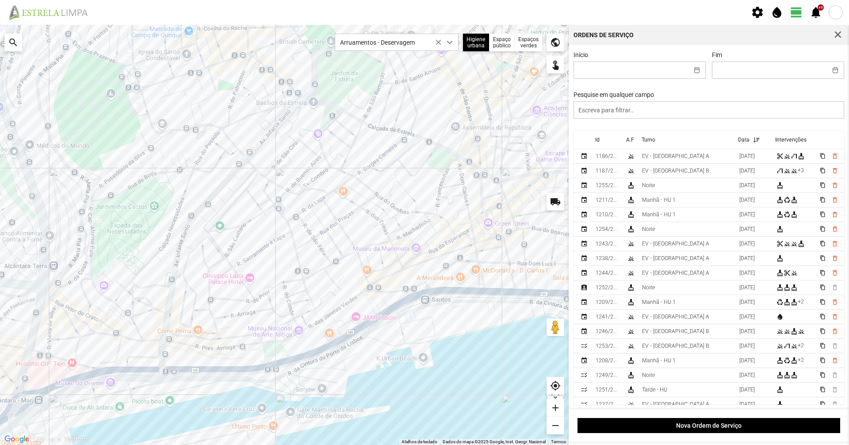
drag, startPoint x: 278, startPoint y: 272, endPoint x: 270, endPoint y: 273, distance: 8.0
click at [270, 273] on div at bounding box center [284, 235] width 569 height 420
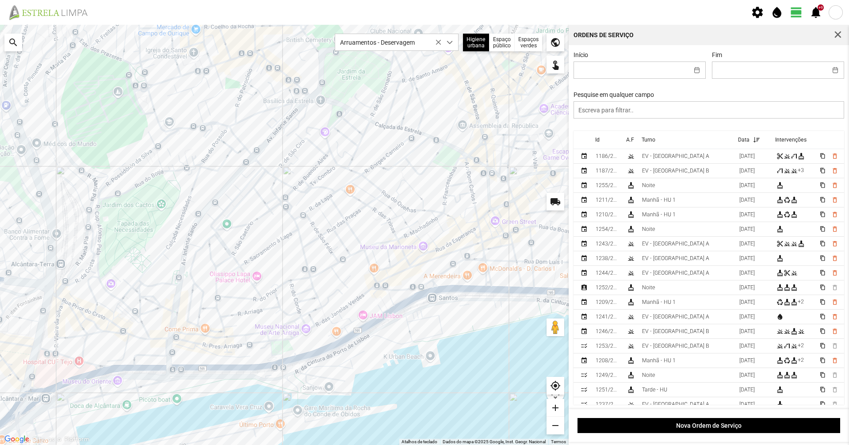
drag, startPoint x: 266, startPoint y: 260, endPoint x: 275, endPoint y: 258, distance: 8.6
click at [275, 258] on div at bounding box center [284, 235] width 569 height 420
